Goal: Task Accomplishment & Management: Manage account settings

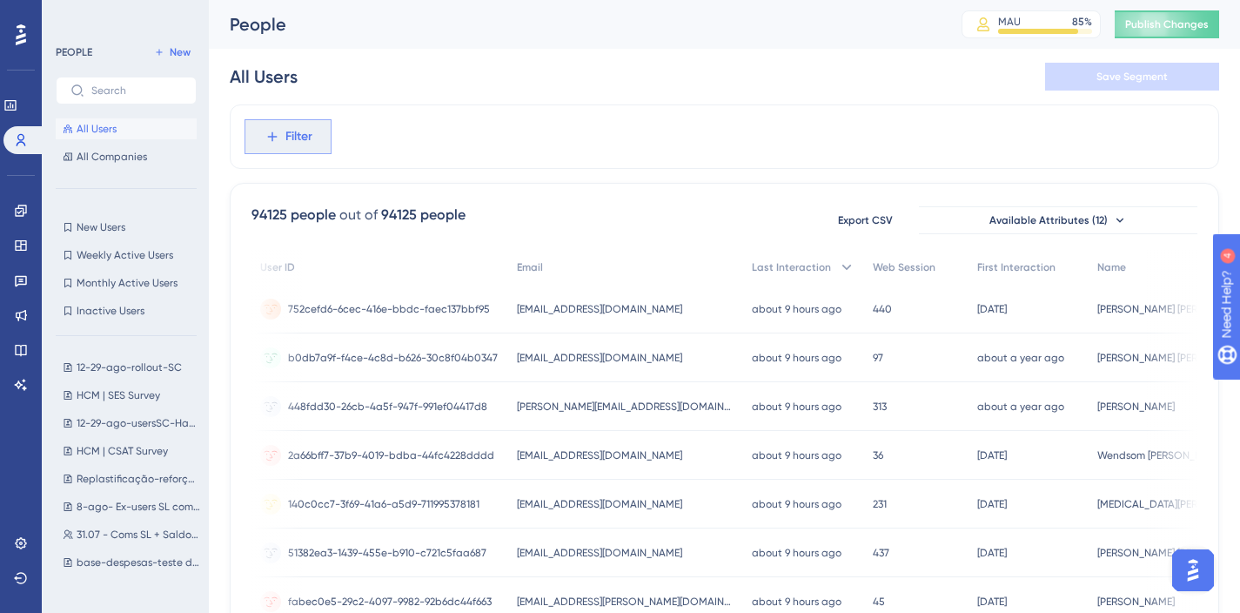
scroll to position [0, 55]
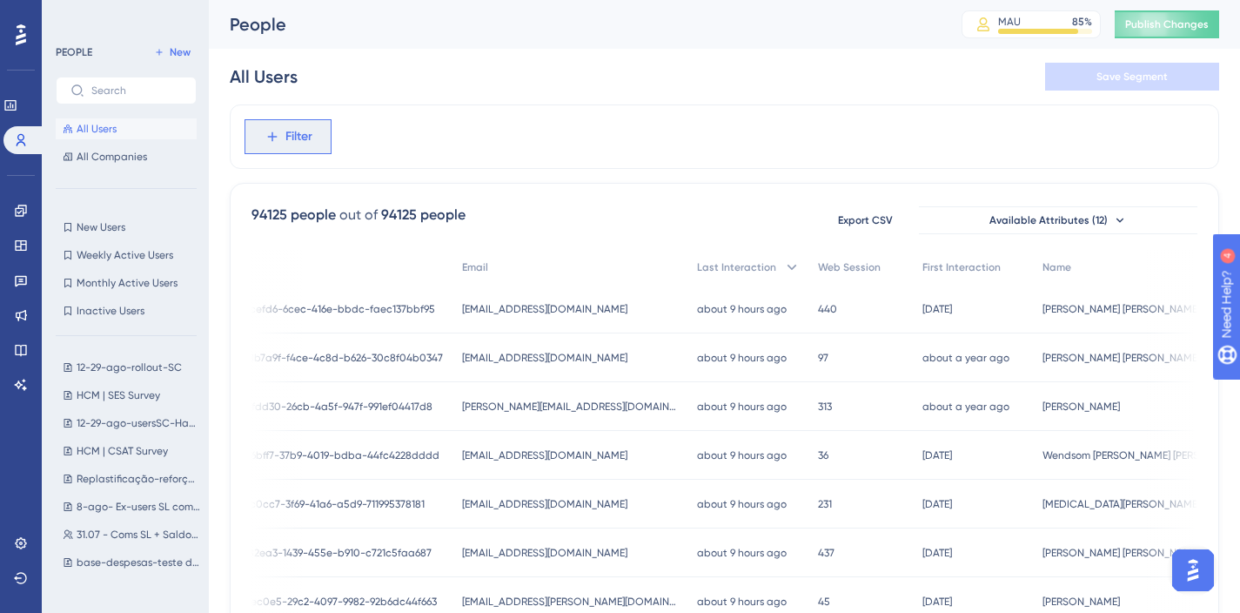
click at [273, 131] on icon at bounding box center [273, 137] width 16 height 16
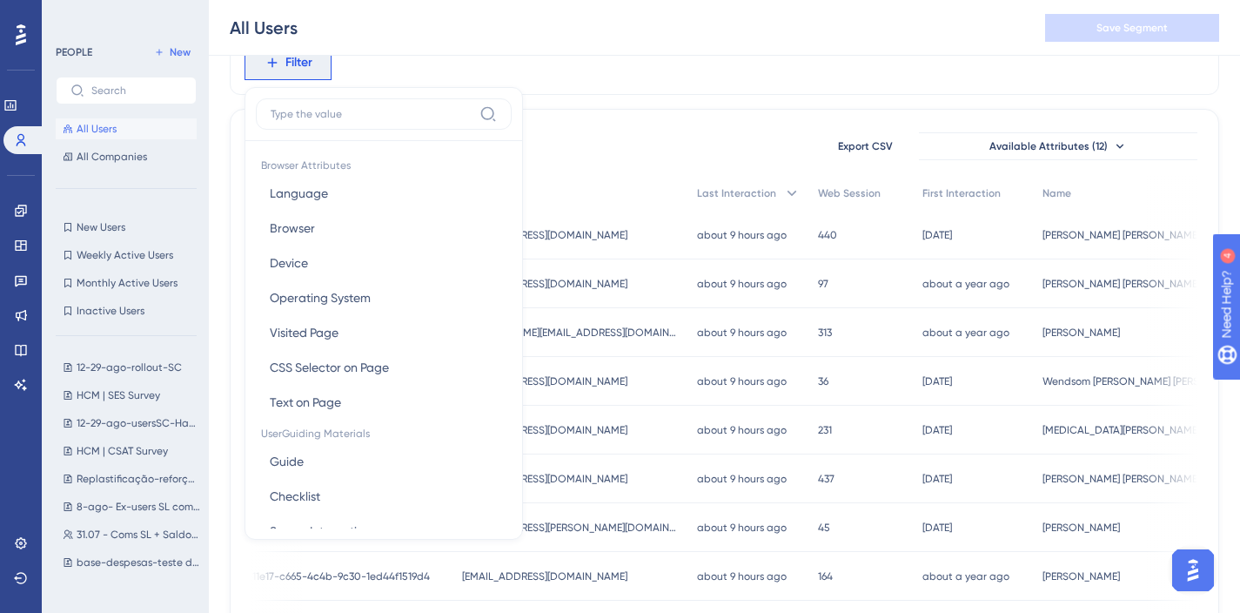
scroll to position [0, 0]
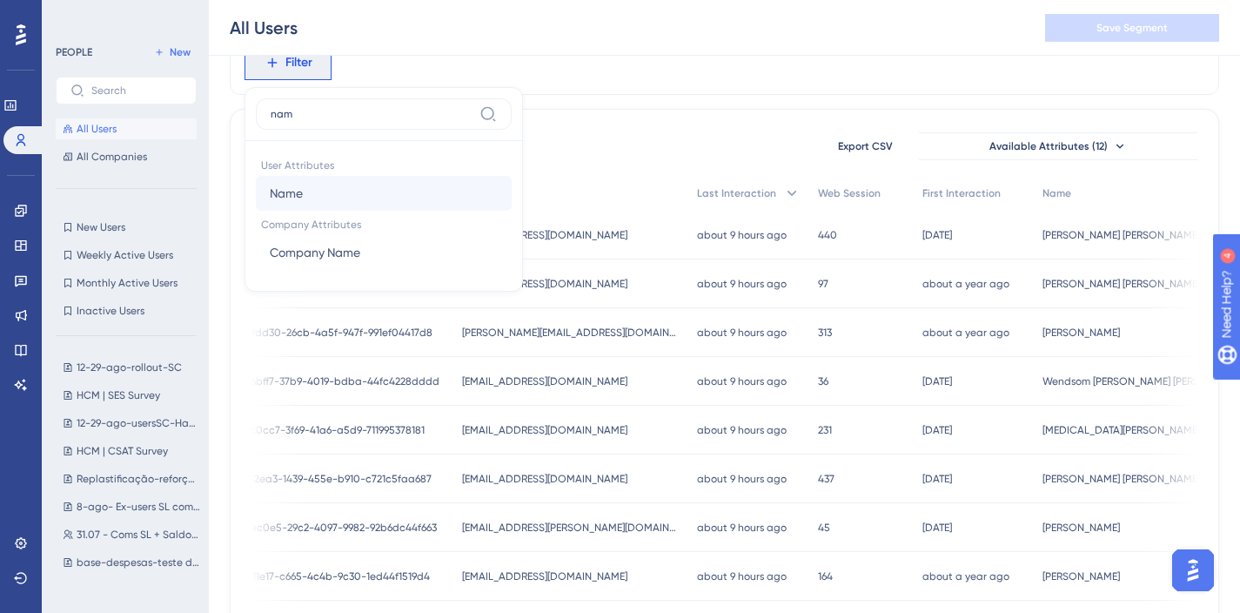
type input "nam"
click at [328, 193] on button "Name Name" at bounding box center [384, 193] width 256 height 35
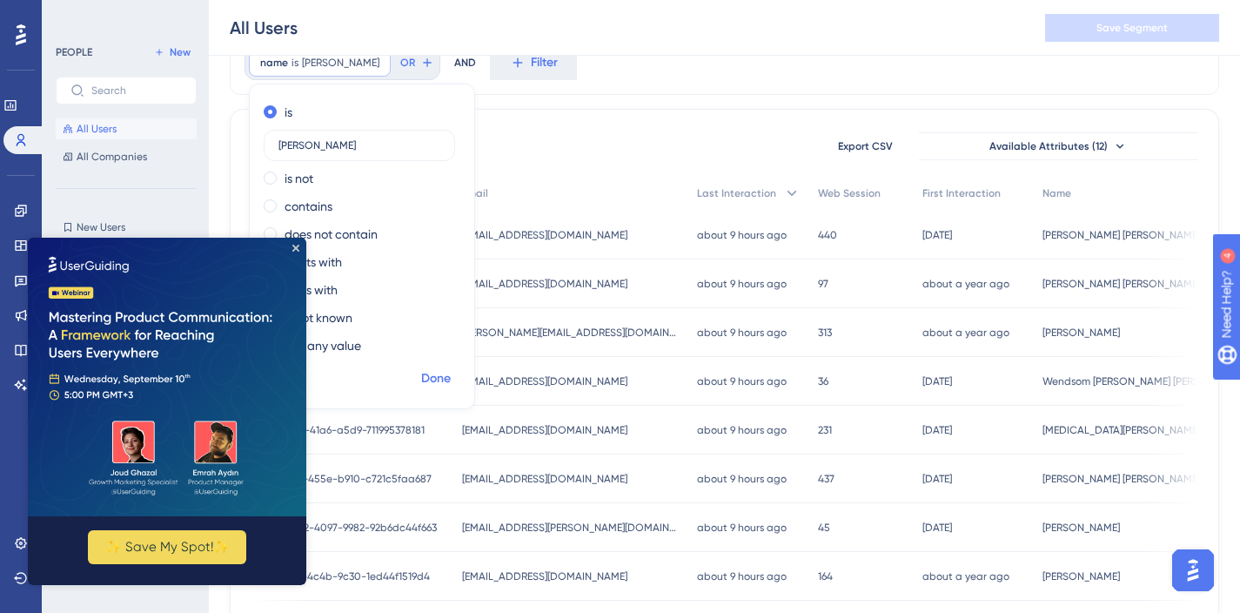
type input "[PERSON_NAME]"
click at [439, 369] on span "Done" at bounding box center [436, 378] width 30 height 21
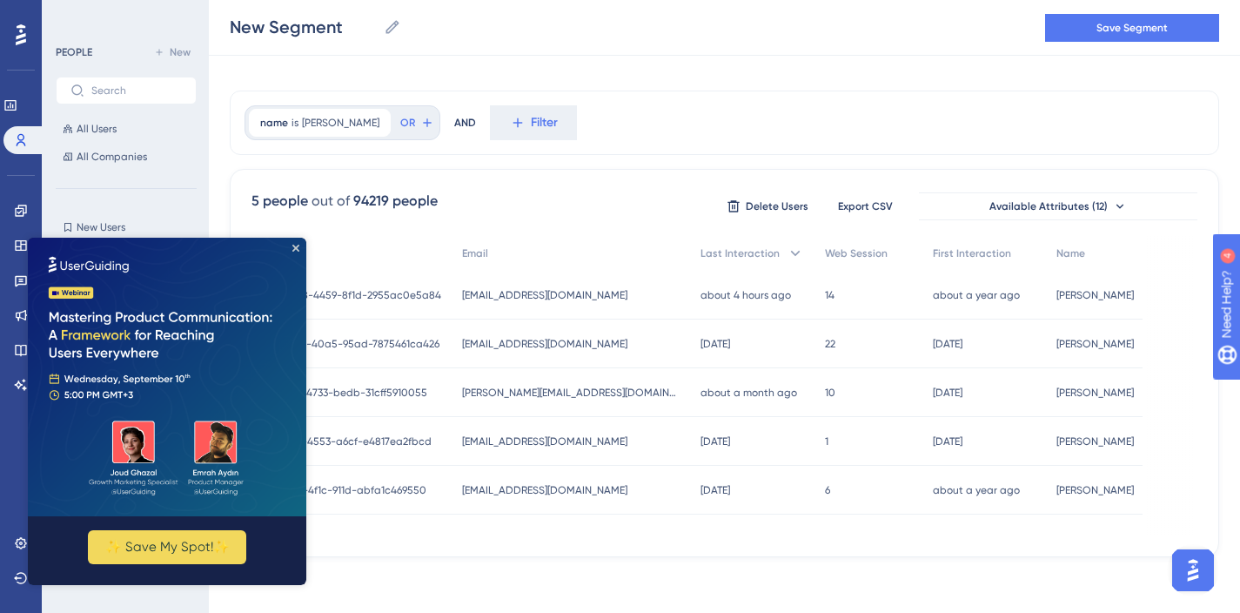
scroll to position [20, 0]
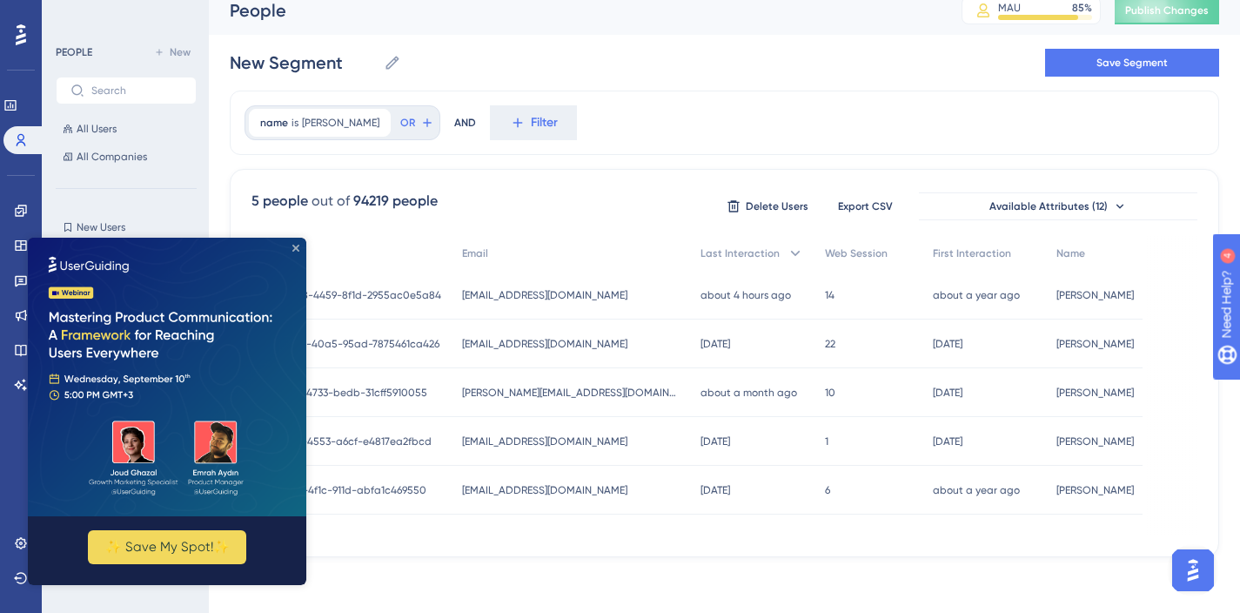
click at [297, 245] on icon "Close Preview" at bounding box center [295, 248] width 7 height 7
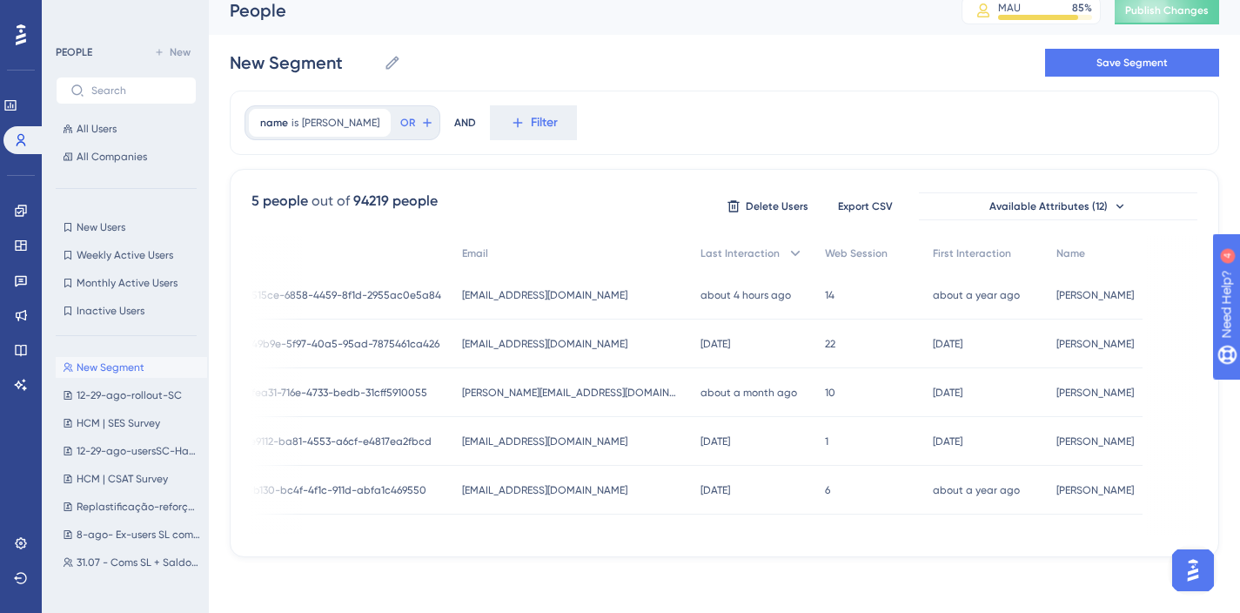
scroll to position [0, 0]
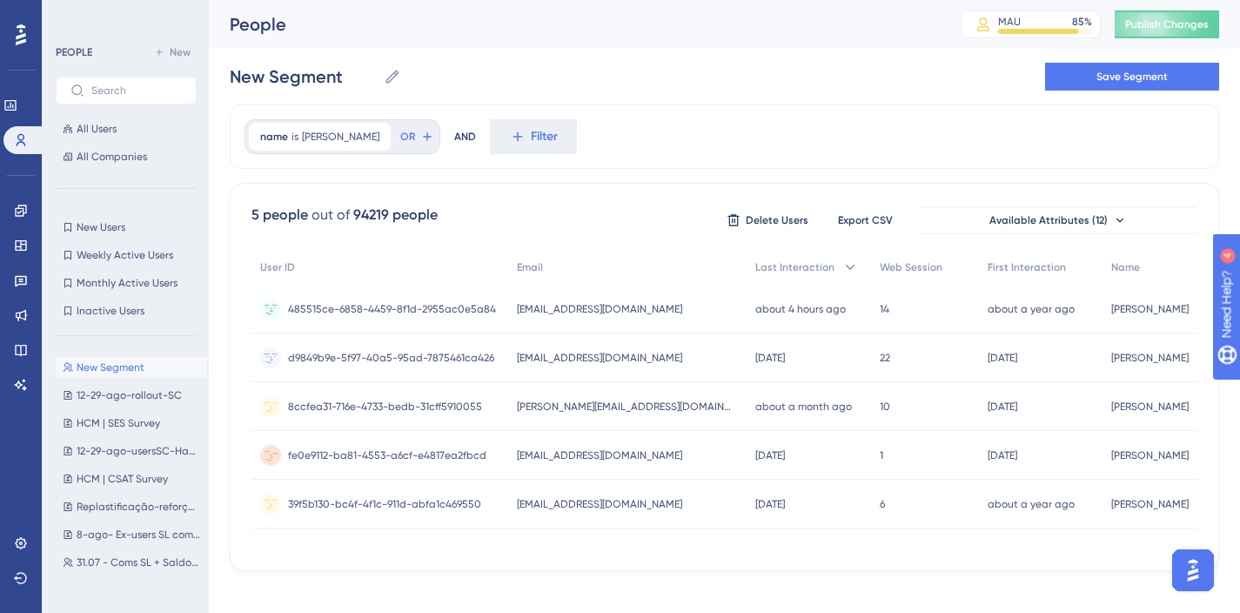
scroll to position [0, 1]
click at [322, 132] on span "[PERSON_NAME]" at bounding box center [340, 137] width 77 height 14
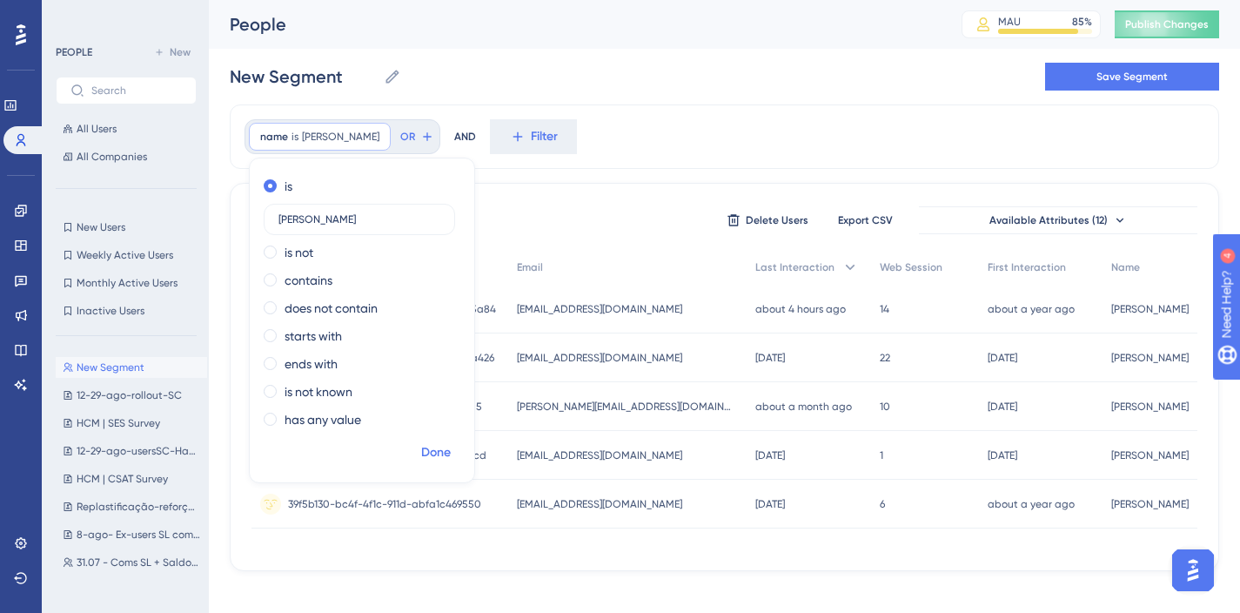
type input "[PERSON_NAME]"
click at [448, 453] on span "Done" at bounding box center [436, 452] width 30 height 21
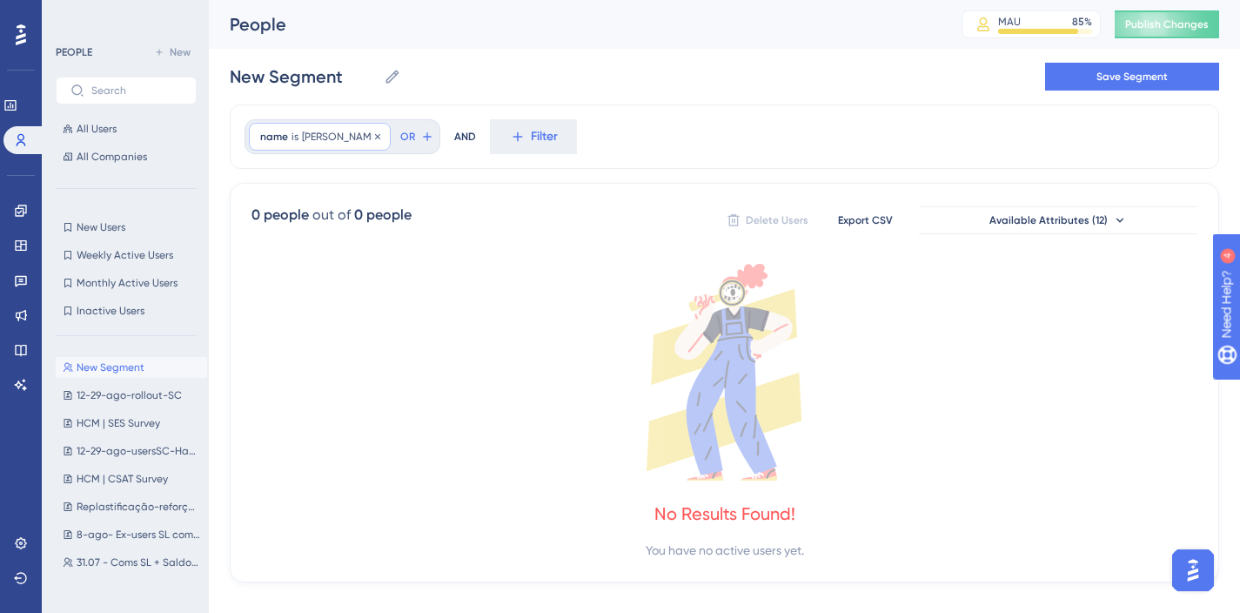
click at [318, 142] on span "[PERSON_NAME]" at bounding box center [340, 137] width 77 height 14
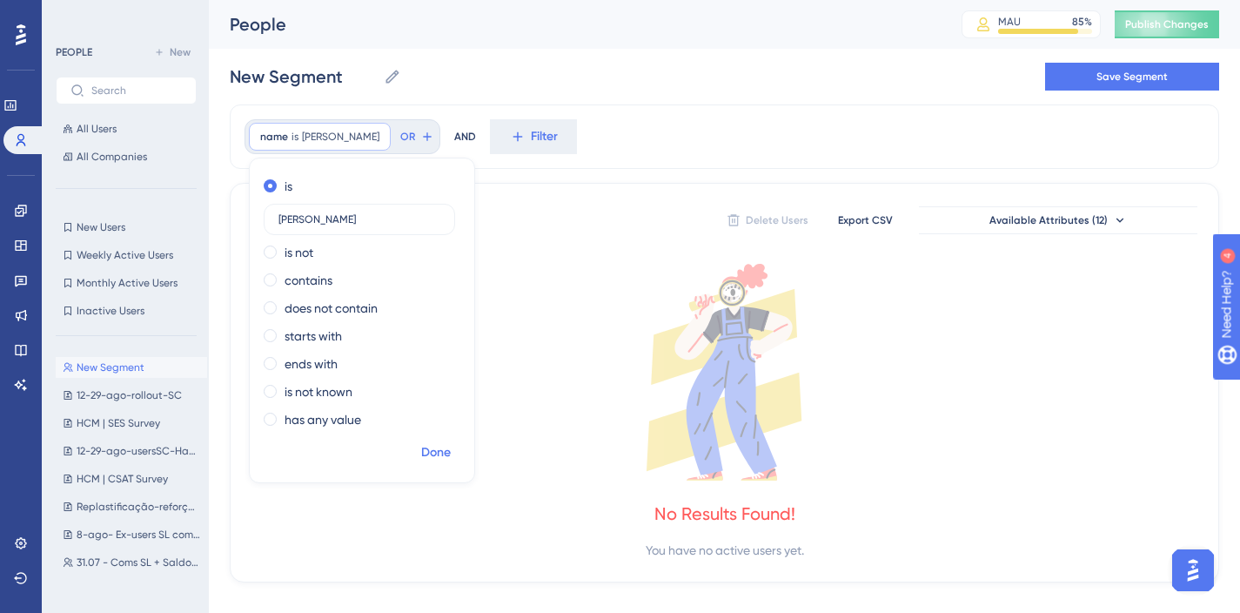
click at [437, 459] on span "Done" at bounding box center [436, 452] width 30 height 21
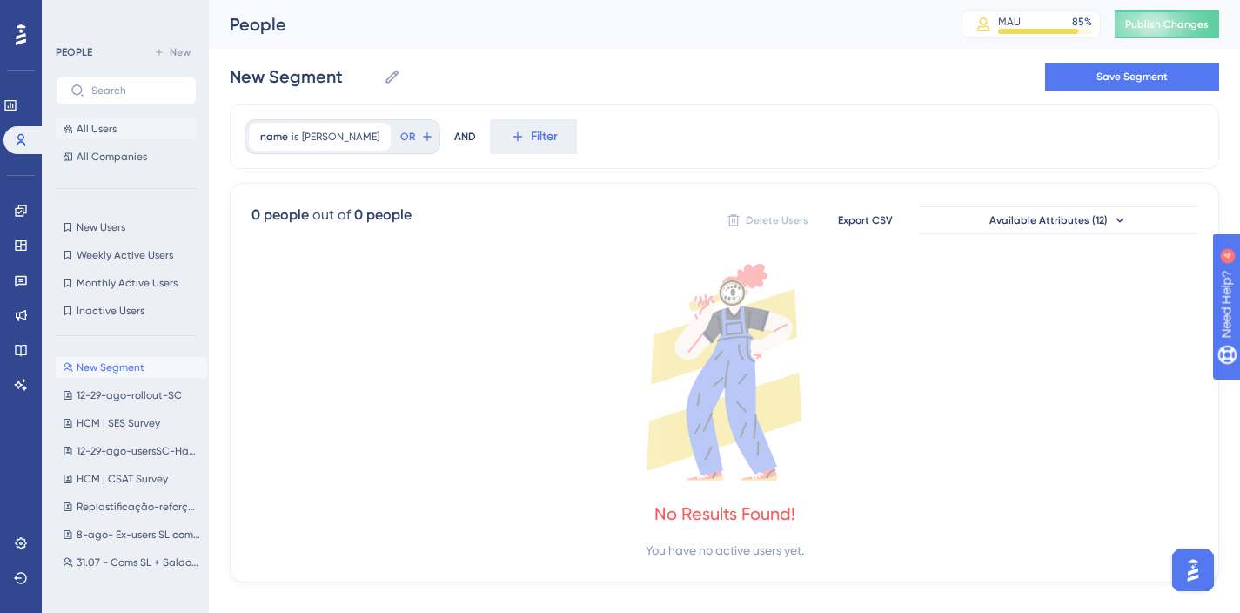
click at [115, 131] on span "All Users" at bounding box center [97, 129] width 40 height 14
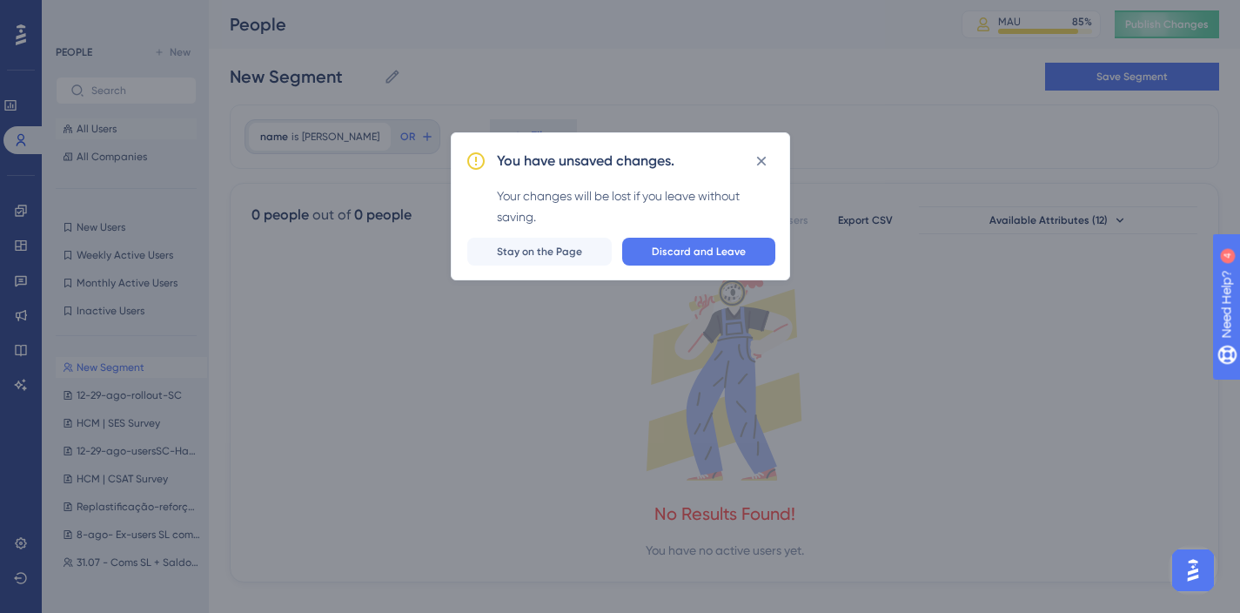
scroll to position [0, 0]
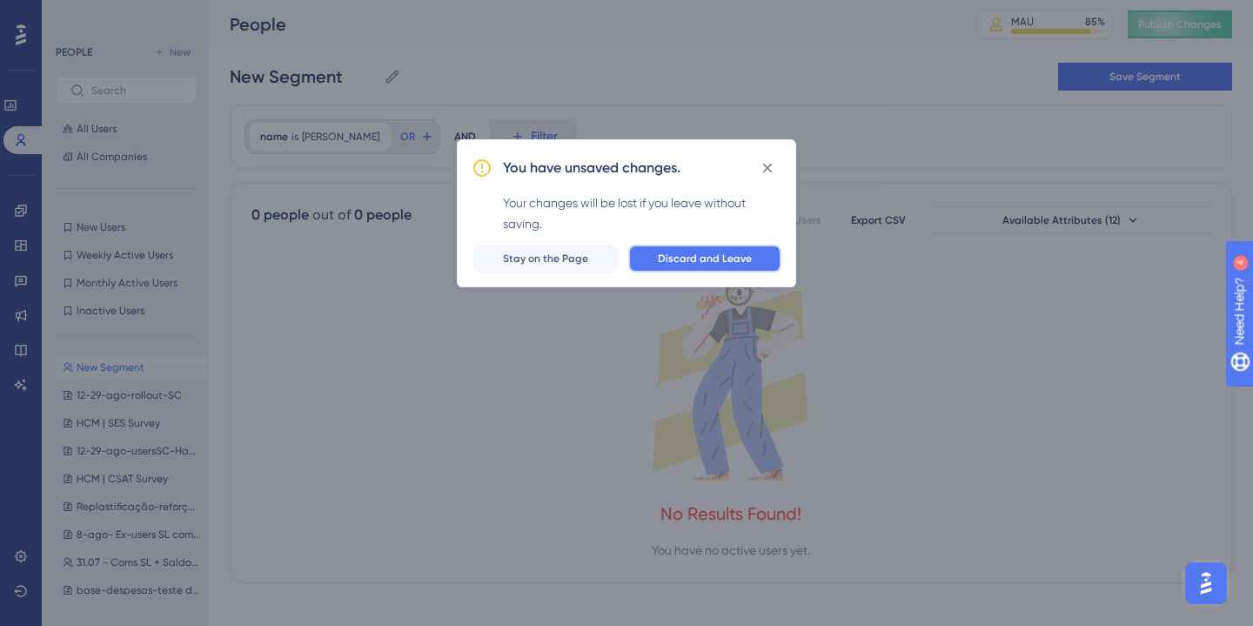
click at [694, 262] on span "Discard and Leave" at bounding box center [705, 259] width 94 height 14
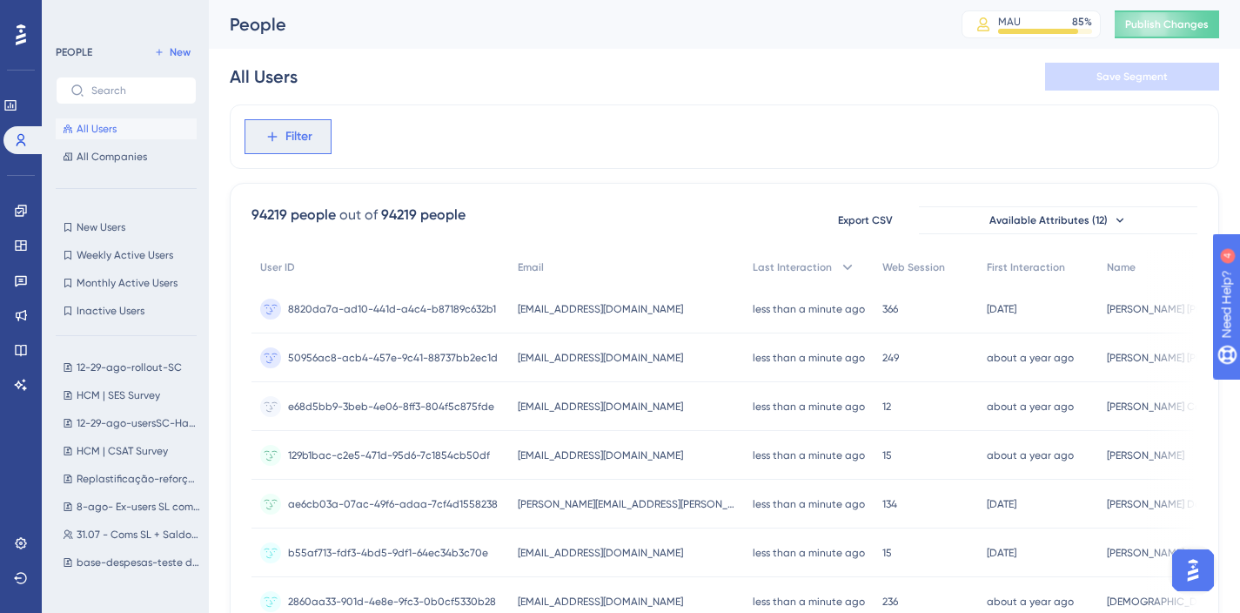
click at [267, 134] on icon at bounding box center [273, 137] width 16 height 16
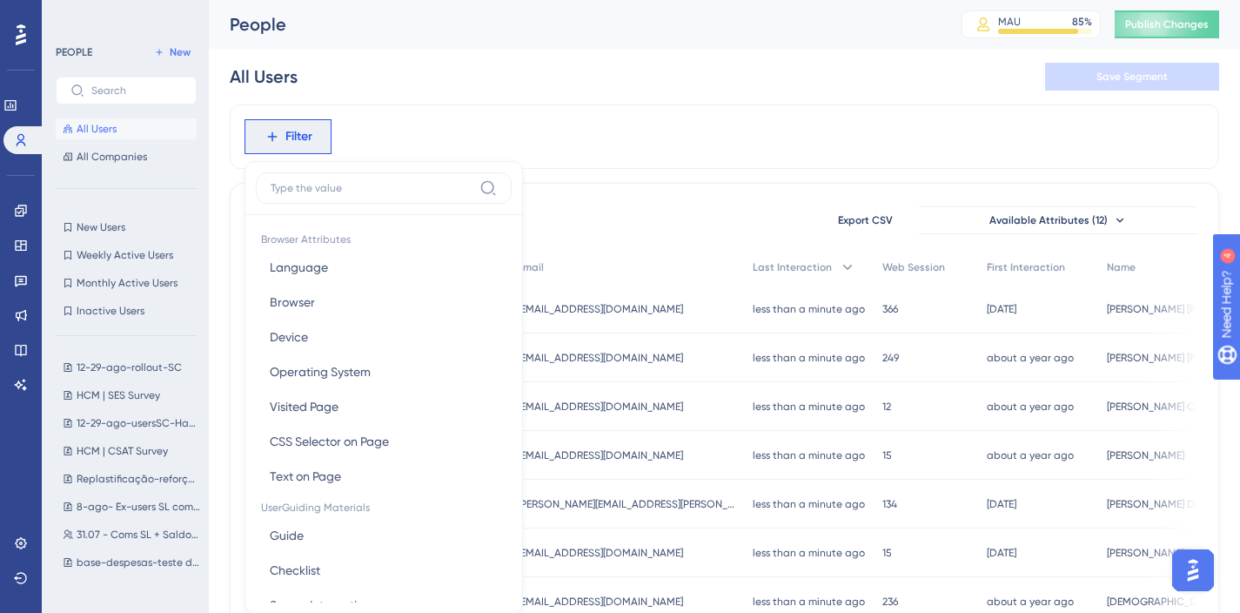
scroll to position [81, 0]
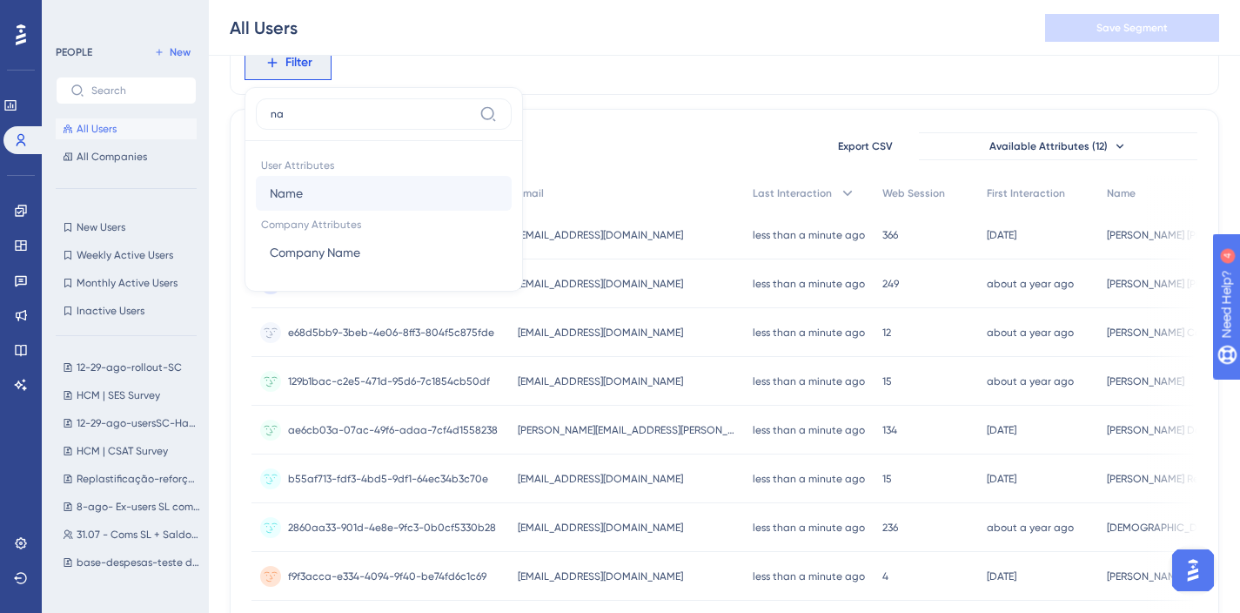
type input "na"
click at [332, 195] on button "Name Name" at bounding box center [384, 193] width 256 height 35
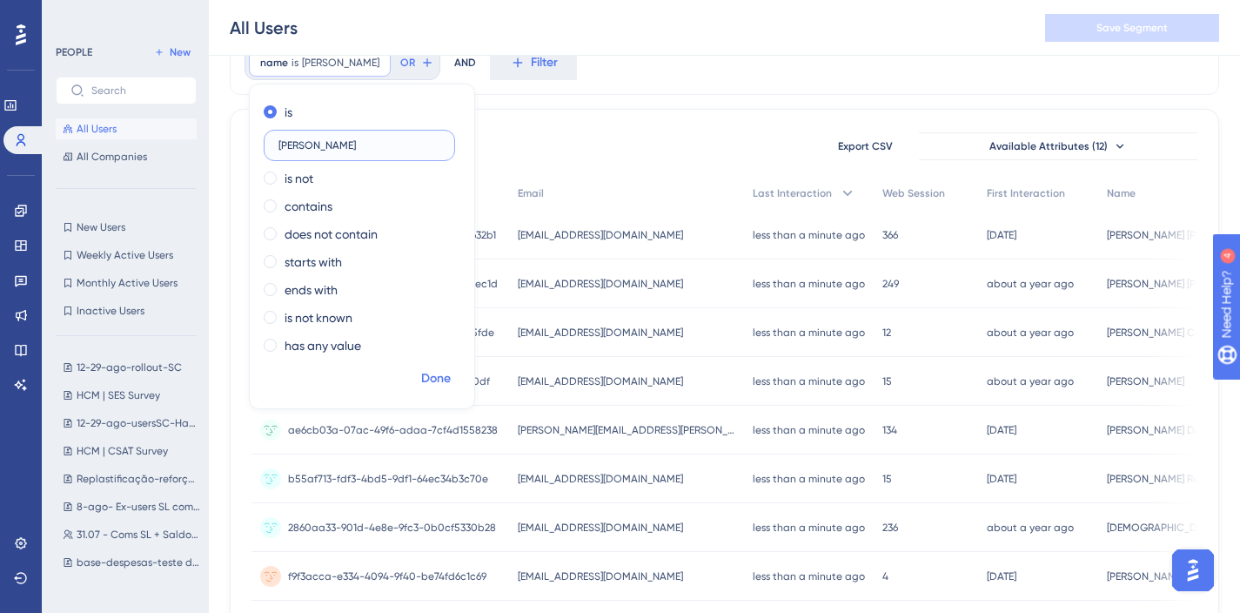
type input "[PERSON_NAME]"
click at [436, 372] on span "Done" at bounding box center [436, 378] width 30 height 21
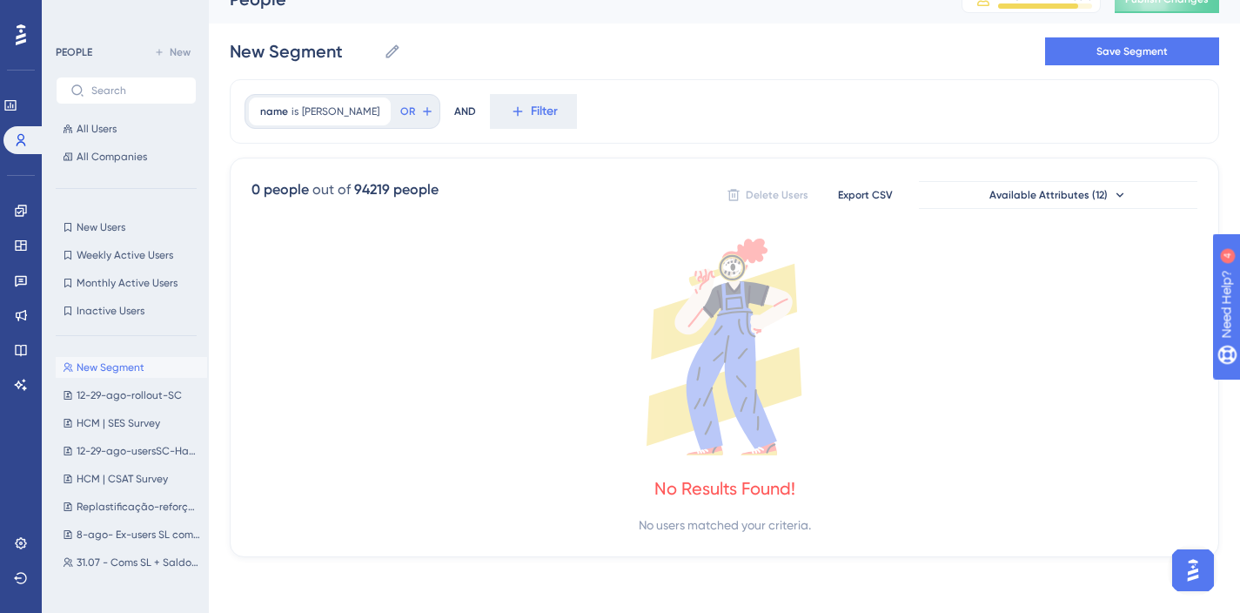
scroll to position [25, 0]
click at [369, 114] on span "[PERSON_NAME]" at bounding box center [340, 111] width 77 height 14
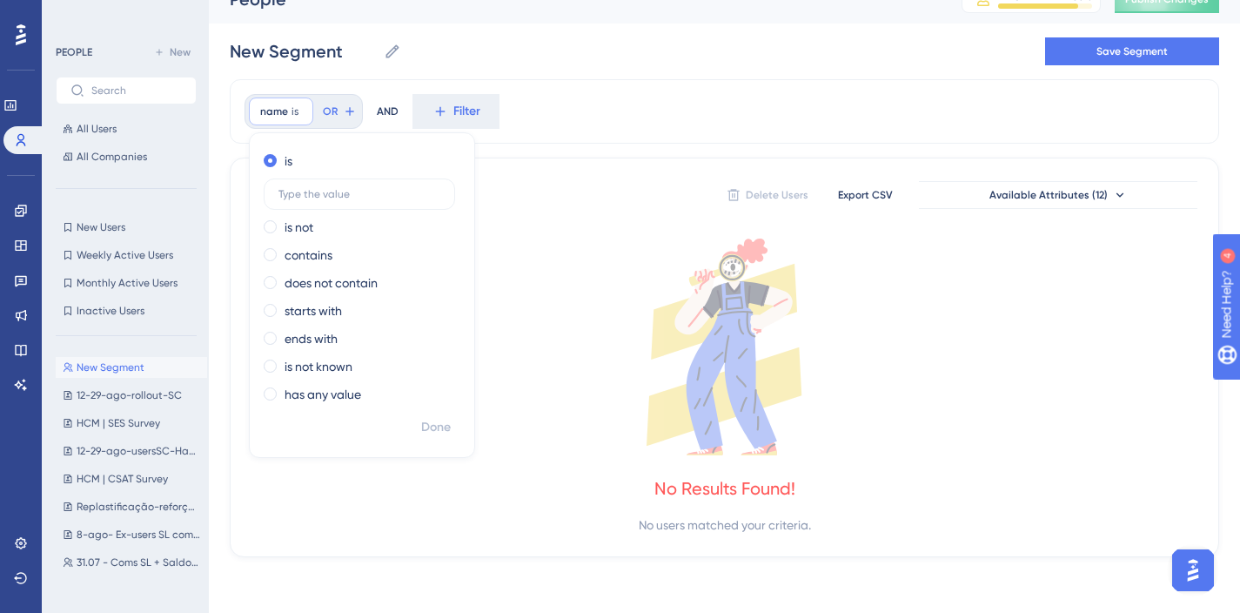
click at [595, 95] on div "name is Remove is is not contains does not contain starts with ends with is not…" at bounding box center [724, 111] width 989 height 64
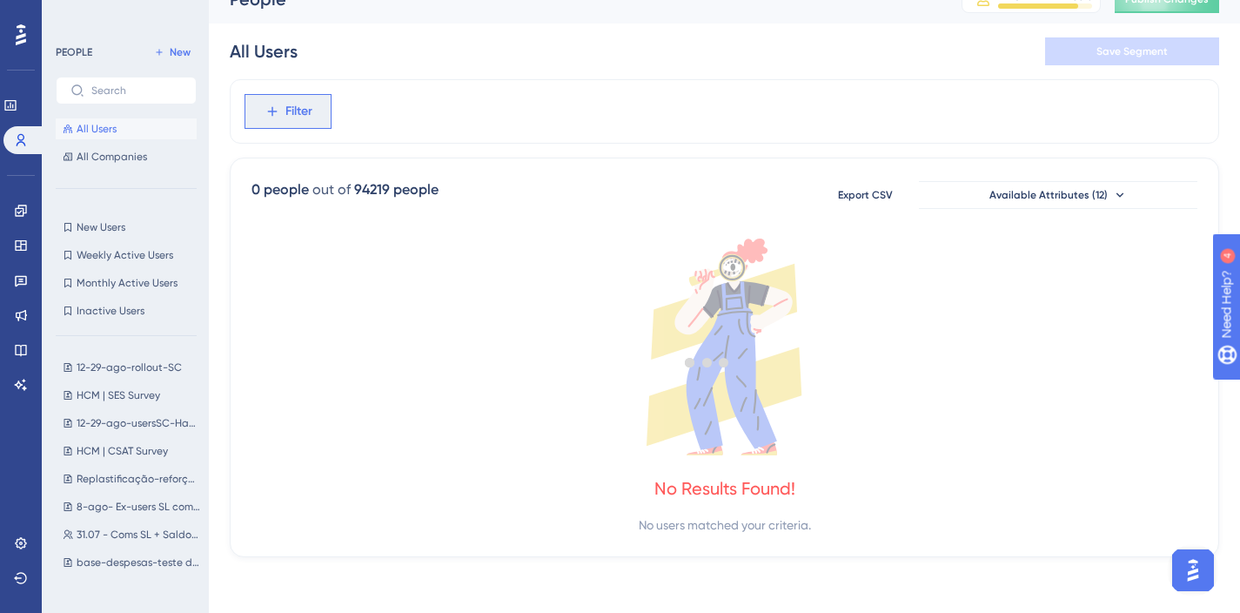
click at [301, 110] on span "Filter" at bounding box center [298, 111] width 27 height 21
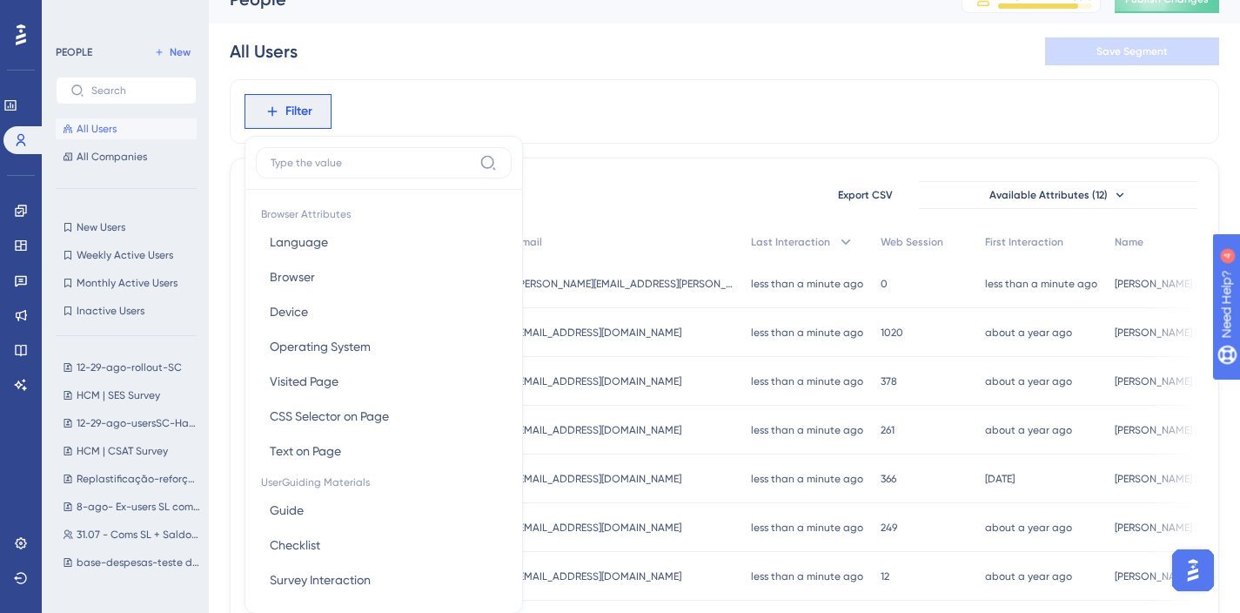
scroll to position [93, 0]
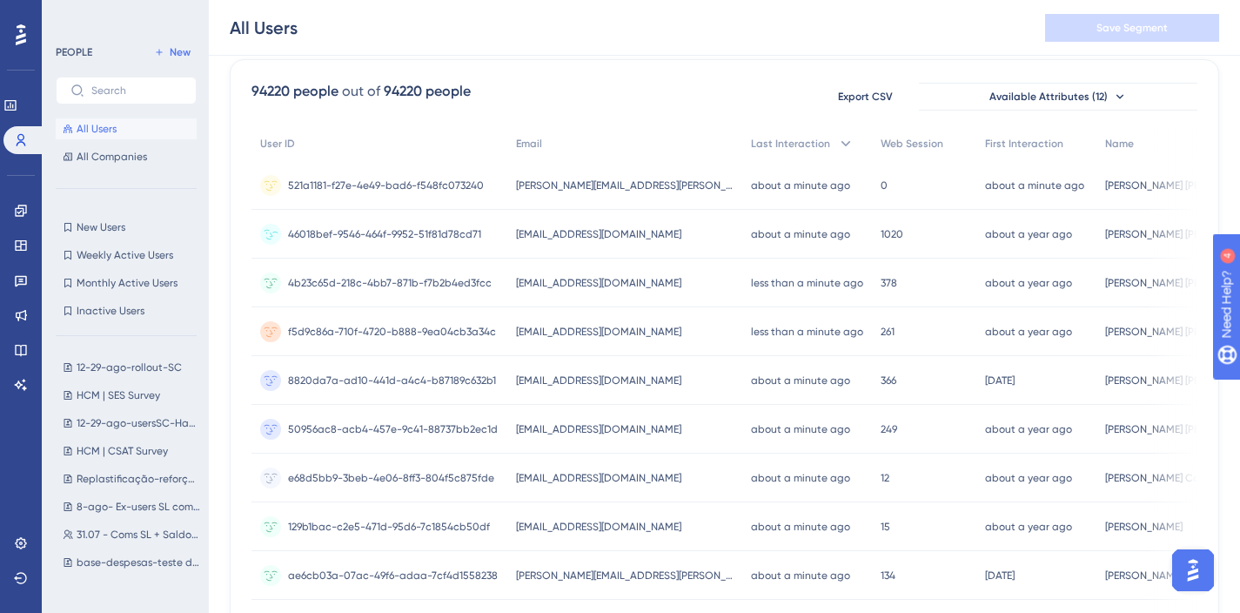
scroll to position [130, 0]
